Goal: Find specific page/section: Find specific page/section

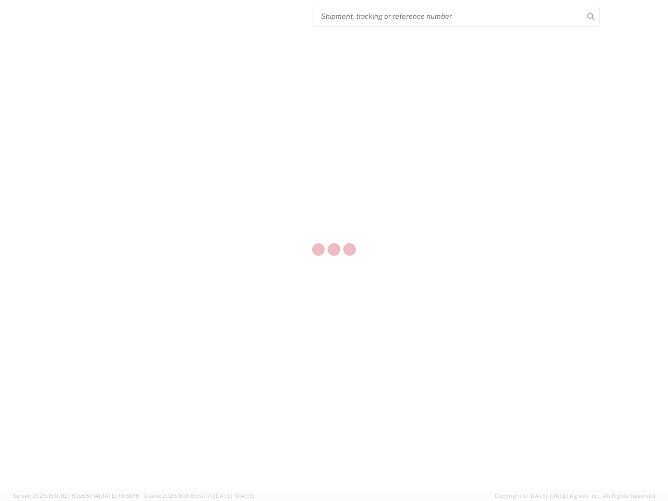
select select "US"
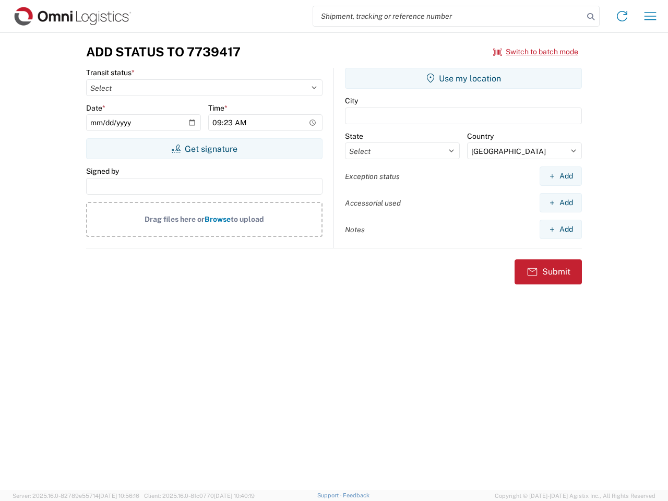
click at [449, 16] on input "search" at bounding box center [448, 16] width 270 height 20
click at [591, 17] on icon at bounding box center [591, 16] width 15 height 15
click at [622, 16] on icon at bounding box center [622, 16] width 17 height 17
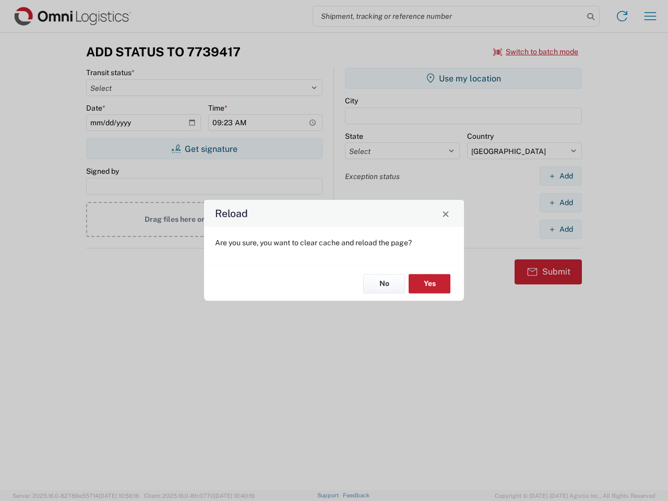
click at [651, 16] on div "Reload Are you sure, you want to clear cache and reload the page? No Yes" at bounding box center [334, 250] width 668 height 501
click at [536, 52] on div "Reload Are you sure, you want to clear cache and reload the page? No Yes" at bounding box center [334, 250] width 668 height 501
click at [204, 149] on div "Reload Are you sure, you want to clear cache and reload the page? No Yes" at bounding box center [334, 250] width 668 height 501
click at [464, 78] on div "Reload Are you sure, you want to clear cache and reload the page? No Yes" at bounding box center [334, 250] width 668 height 501
click at [561, 176] on div "Reload Are you sure, you want to clear cache and reload the page? No Yes" at bounding box center [334, 250] width 668 height 501
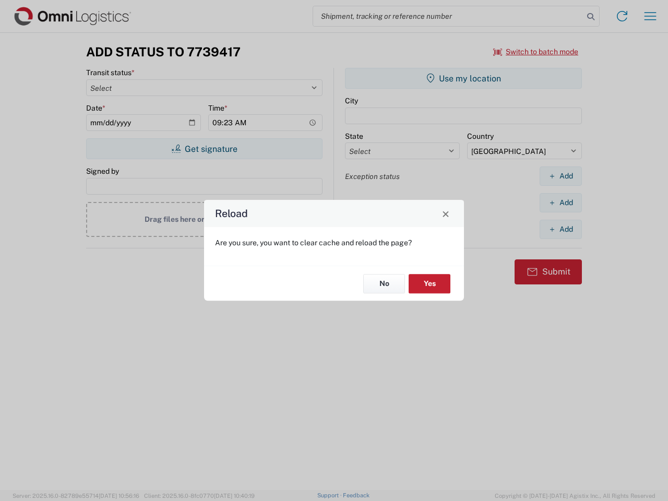
click at [561, 203] on div "Reload Are you sure, you want to clear cache and reload the page? No Yes" at bounding box center [334, 250] width 668 height 501
click at [561, 229] on div "Reload Are you sure, you want to clear cache and reload the page? No Yes" at bounding box center [334, 250] width 668 height 501
